Goal: Transaction & Acquisition: Purchase product/service

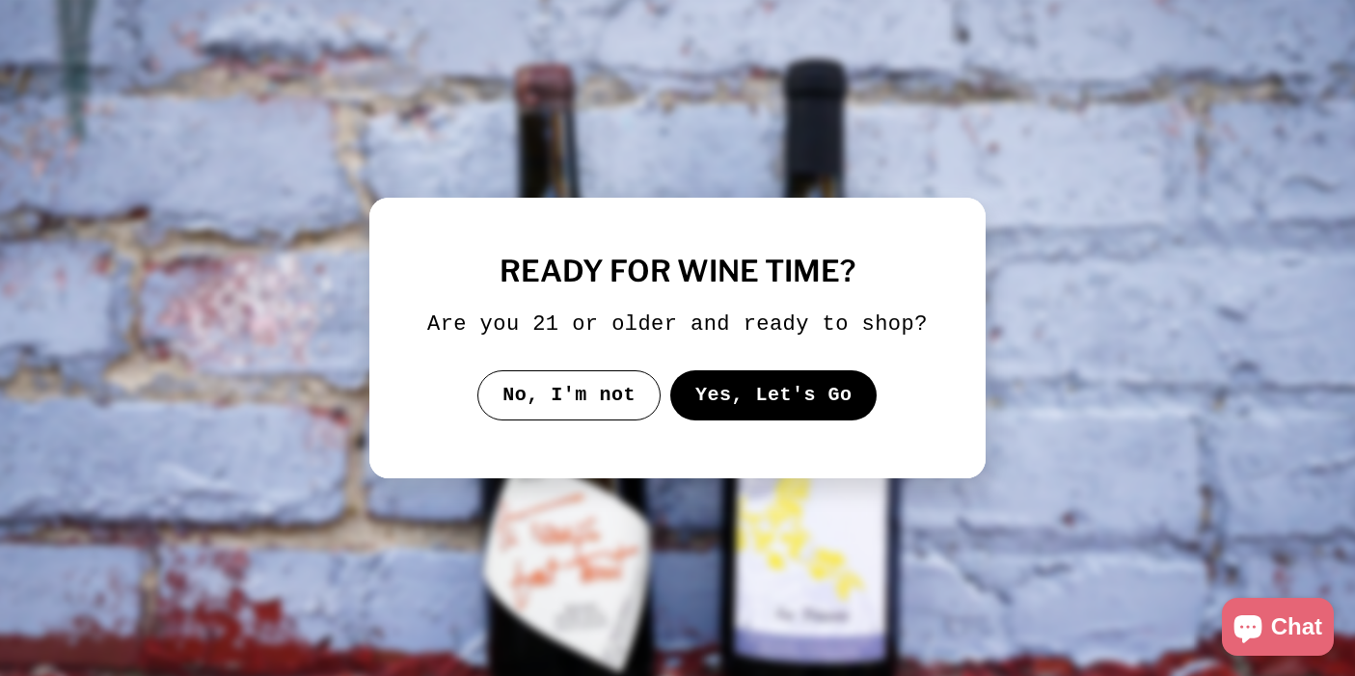
click at [546, 420] on button "No, I'm not" at bounding box center [568, 395] width 183 height 50
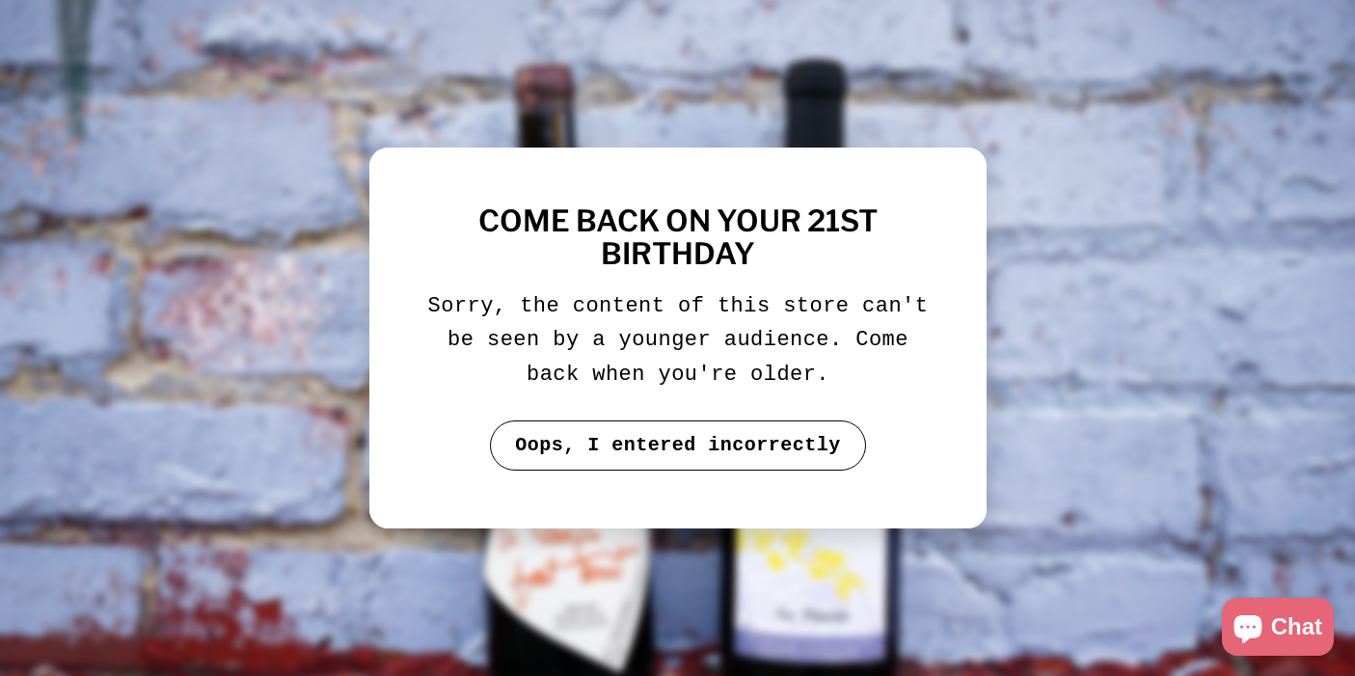
click at [591, 450] on button "Oops, I entered incorrectly" at bounding box center [678, 445] width 376 height 50
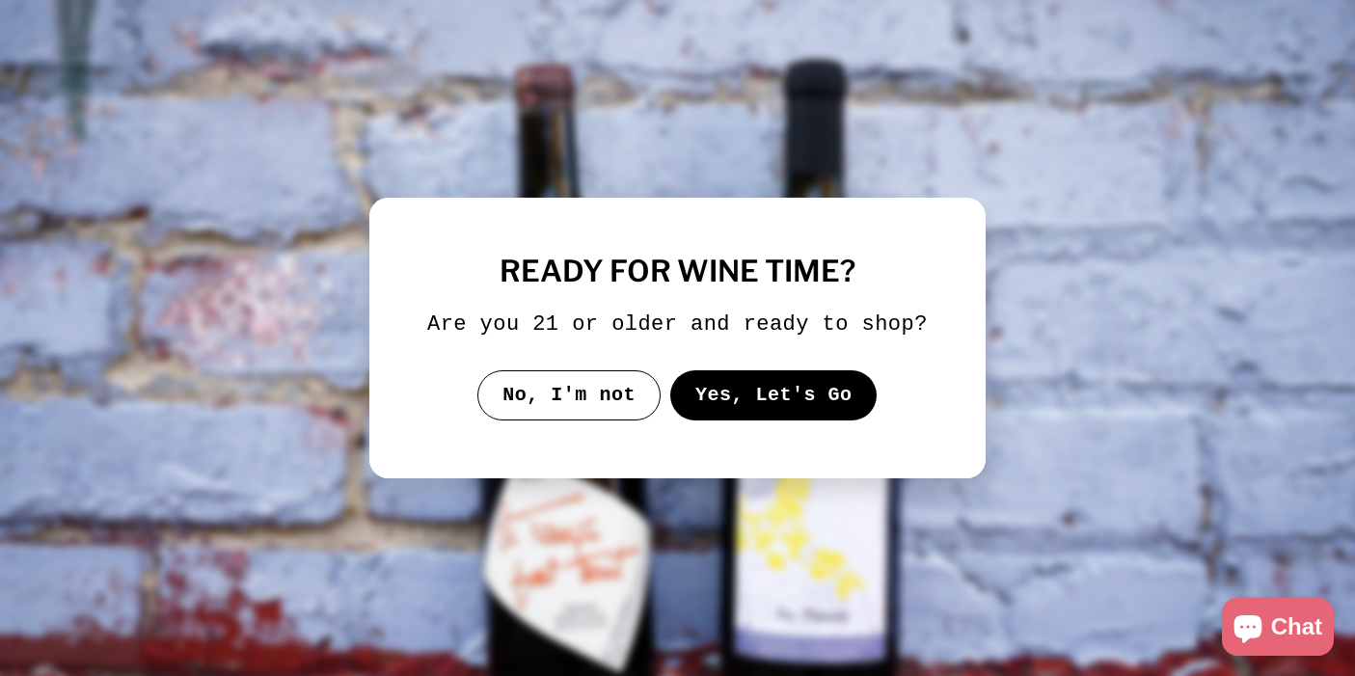
click at [718, 418] on button "Yes, Let's Go" at bounding box center [773, 395] width 207 height 50
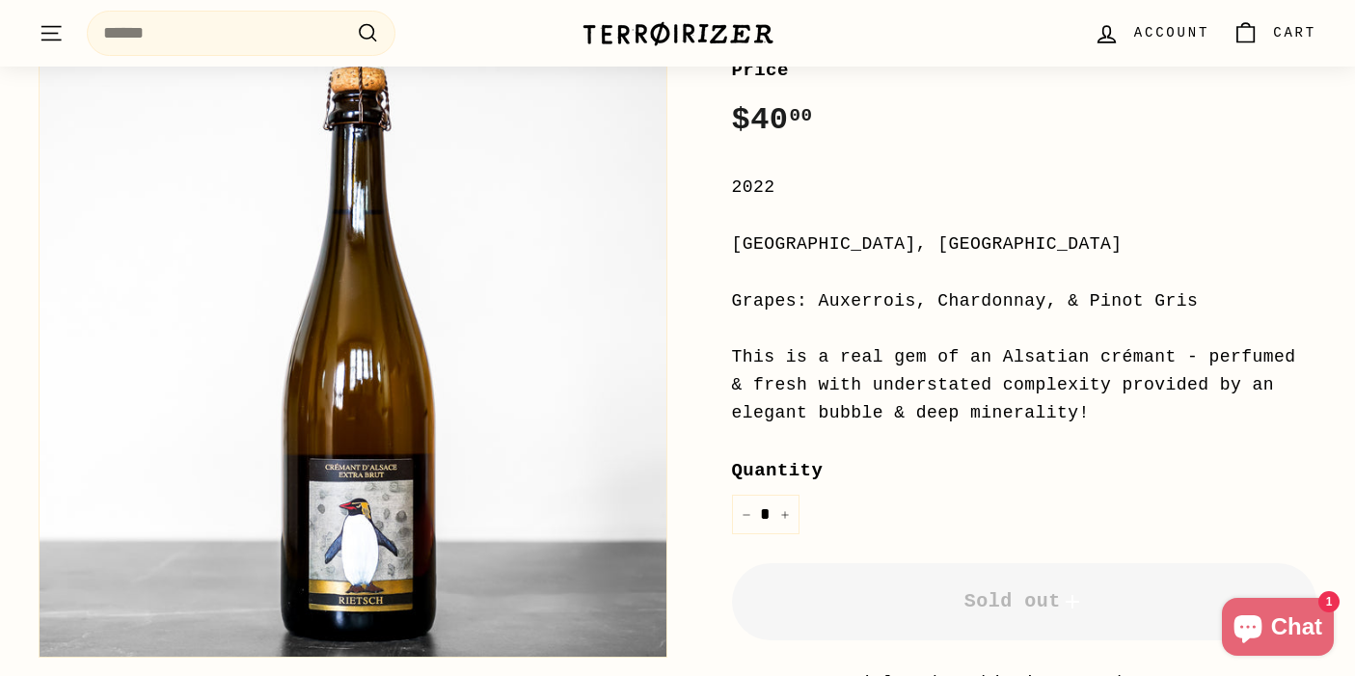
scroll to position [349, 0]
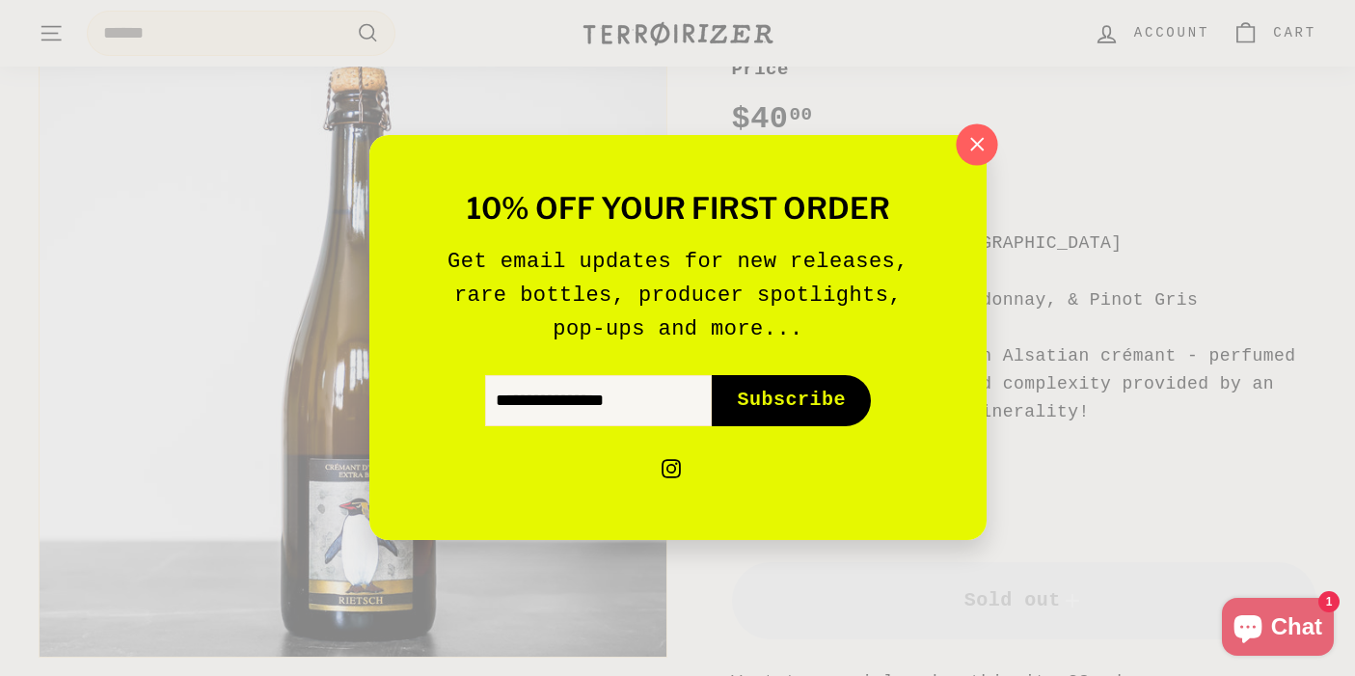
click at [963, 149] on icon "button" at bounding box center [976, 144] width 29 height 29
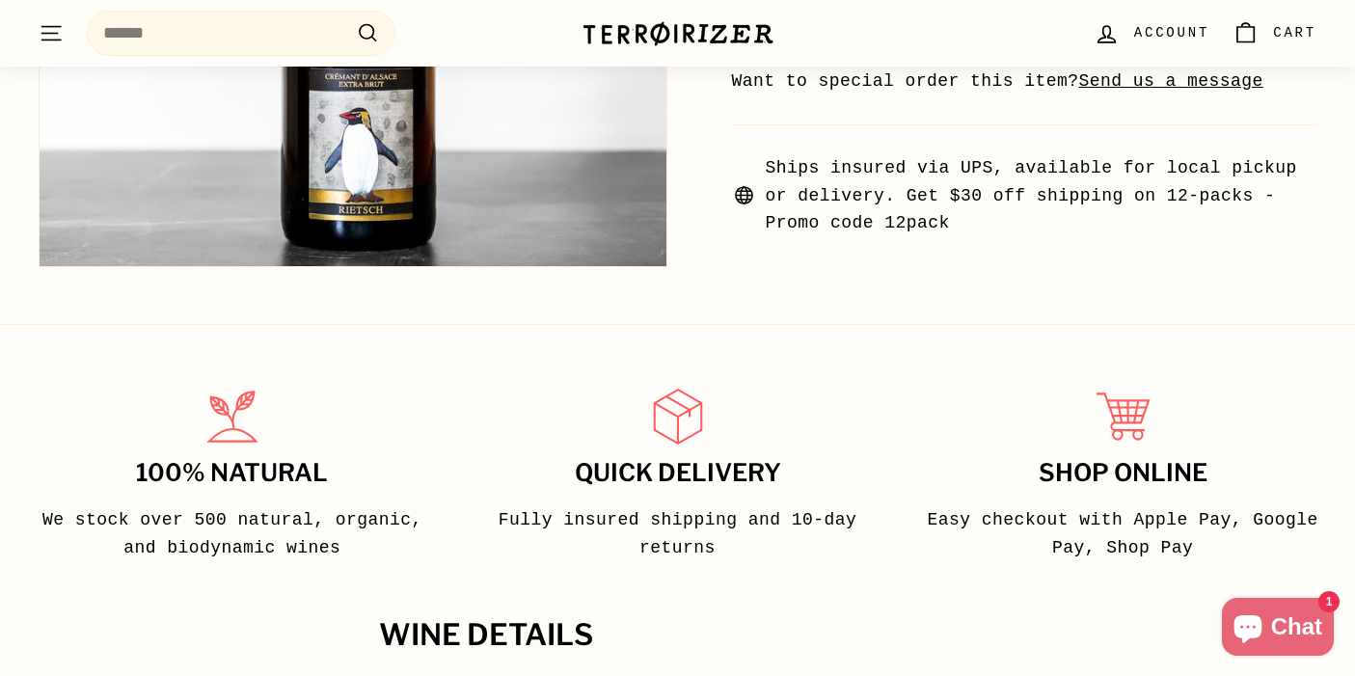
scroll to position [930, 0]
